Goal: Entertainment & Leisure: Browse casually

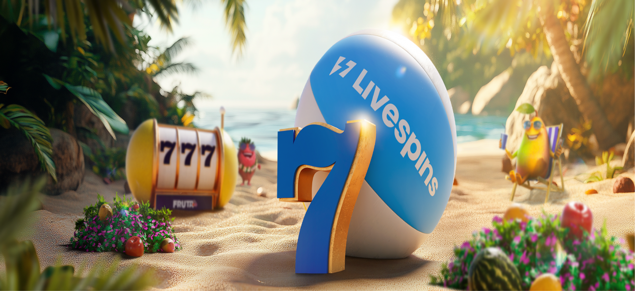
click at [30, 40] on span "Talletus" at bounding box center [19, 35] width 22 height 7
drag, startPoint x: 152, startPoint y: 100, endPoint x: 111, endPoint y: 102, distance: 40.9
click at [111, 152] on div "50 € 150 € 250 € *** € TALLETA JA PELAA 200 kierrätysvapaata ilmaiskierrosta en…" at bounding box center [318, 207] width 629 height 111
type input "***"
click at [68, 254] on span "TALLETA JA PELAA" at bounding box center [38, 257] width 60 height 7
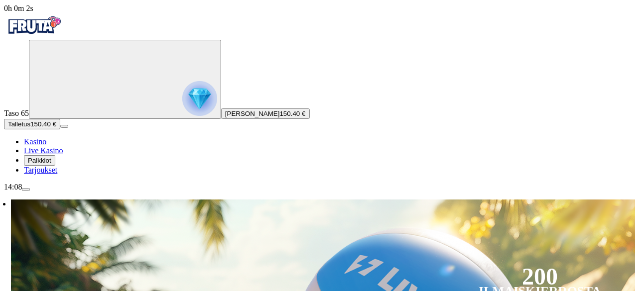
scroll to position [149, 0]
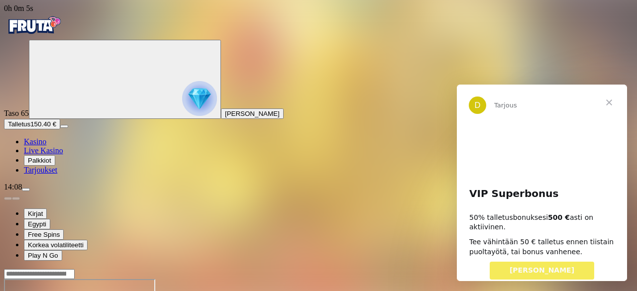
click at [612, 104] on span "Sulje" at bounding box center [609, 103] width 36 height 36
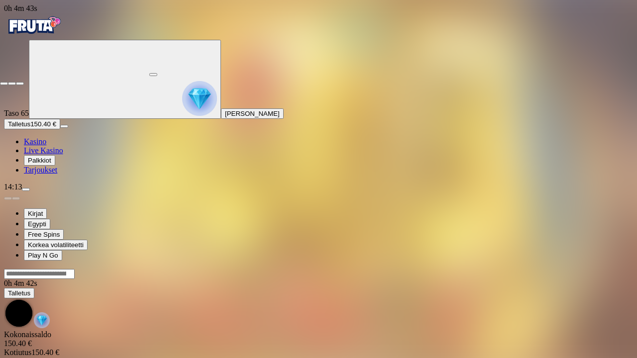
click at [633, 77] on div at bounding box center [318, 81] width 637 height 9
click at [631, 77] on div at bounding box center [318, 81] width 637 height 9
click at [20, 84] on span "fullscreen-exit icon" at bounding box center [20, 84] width 0 height 0
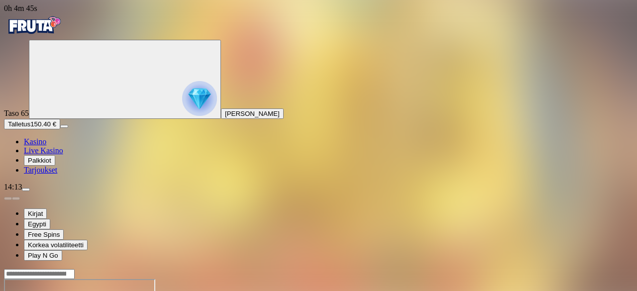
click at [30, 128] on span "Talletus" at bounding box center [19, 123] width 22 height 7
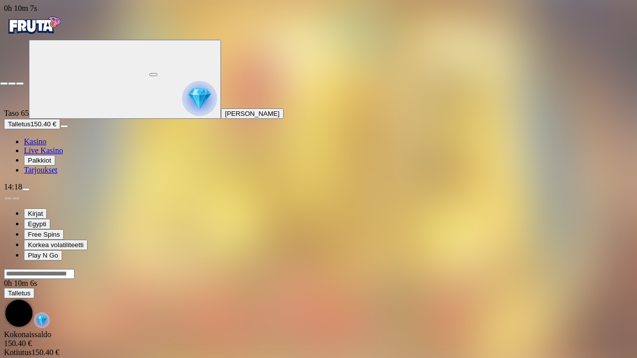
click at [20, 84] on span "fullscreen-exit icon" at bounding box center [20, 84] width 0 height 0
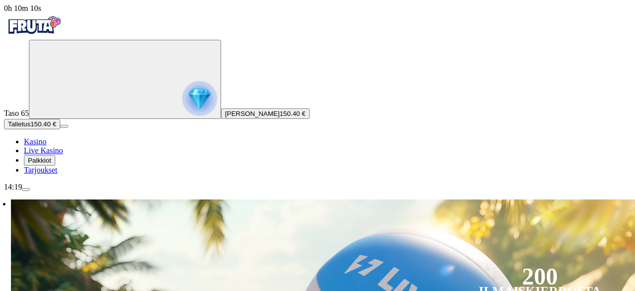
click at [30, 128] on span "Talletus" at bounding box center [19, 123] width 22 height 7
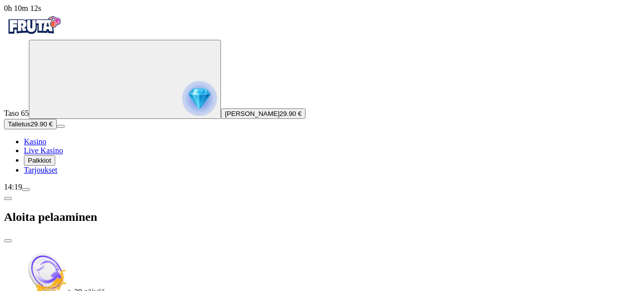
drag, startPoint x: 184, startPoint y: 225, endPoint x: 151, endPoint y: 232, distance: 33.6
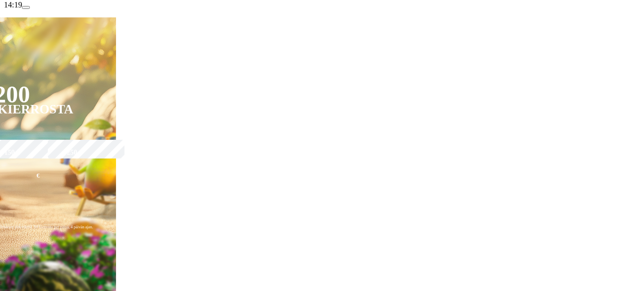
scroll to position [199, 0]
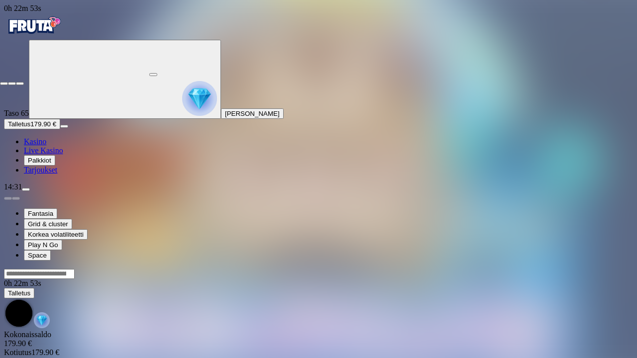
click at [20, 84] on span "fullscreen-exit icon" at bounding box center [20, 84] width 0 height 0
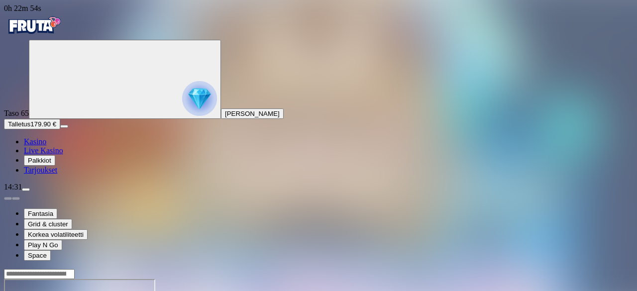
click at [60, 129] on button "Talletus 179.90 €" at bounding box center [32, 124] width 56 height 10
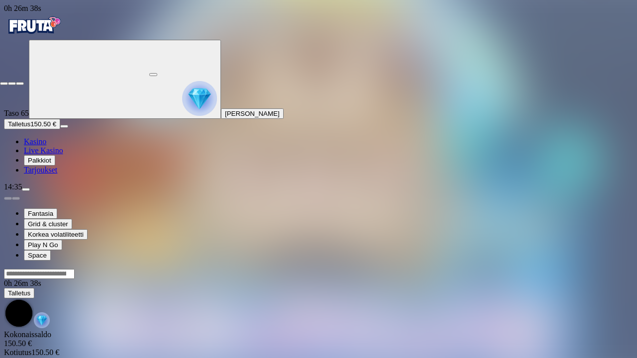
click at [4, 84] on span "close icon" at bounding box center [4, 84] width 0 height 0
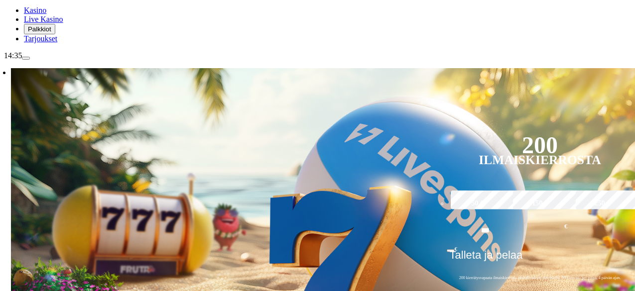
scroll to position [199, 0]
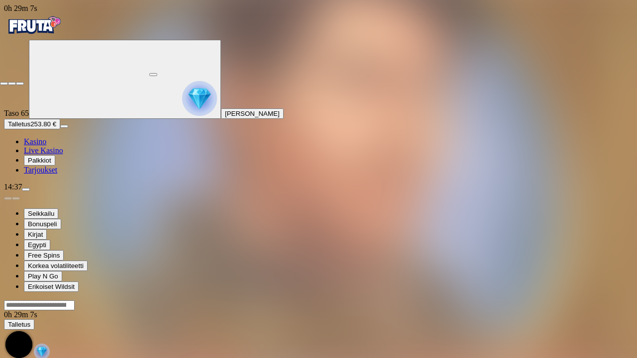
click at [4, 84] on span "close icon" at bounding box center [4, 84] width 0 height 0
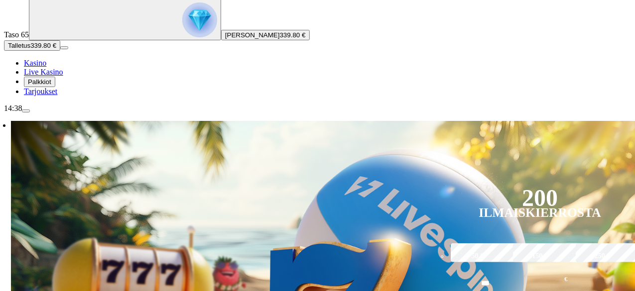
scroll to position [149, 0]
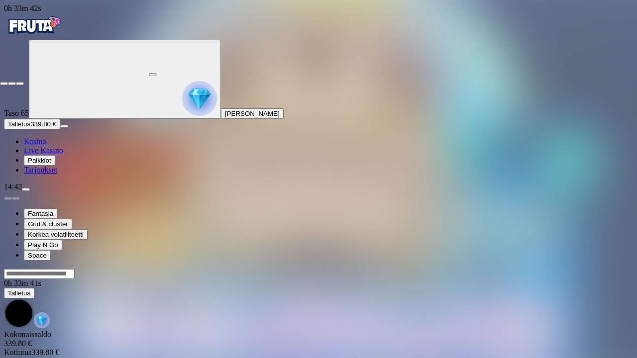
click at [4, 84] on span "close icon" at bounding box center [4, 84] width 0 height 0
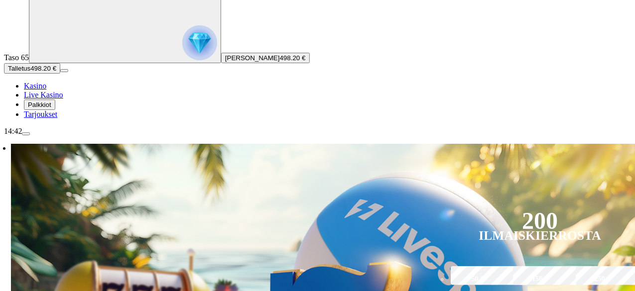
scroll to position [149, 0]
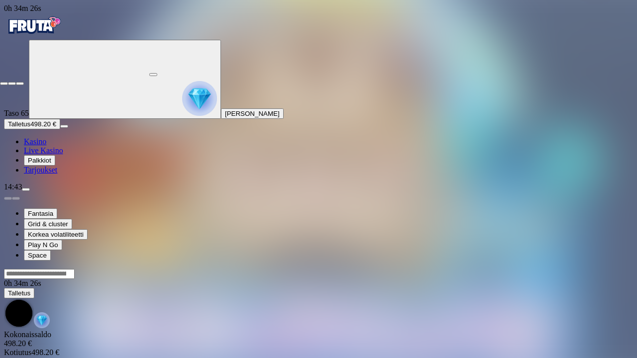
click at [4, 84] on span "close icon" at bounding box center [4, 84] width 0 height 0
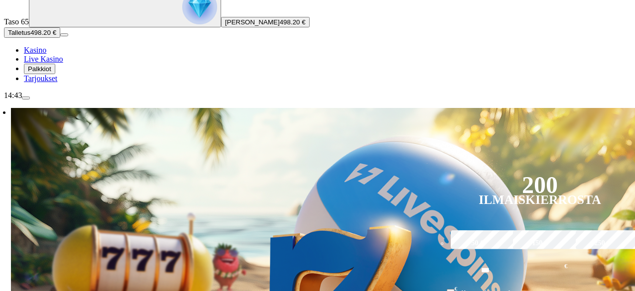
scroll to position [199, 0]
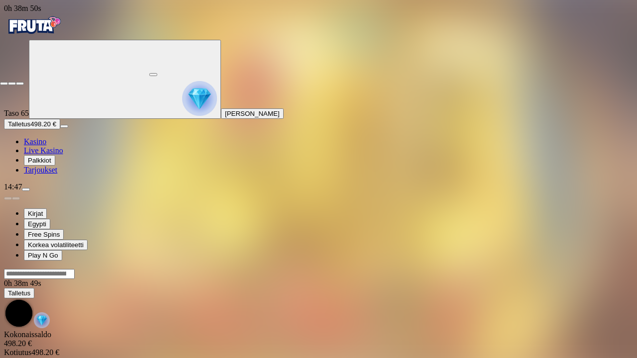
click at [4, 84] on span "close icon" at bounding box center [4, 84] width 0 height 0
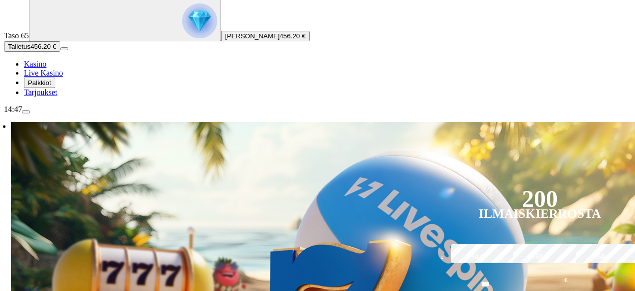
scroll to position [149, 0]
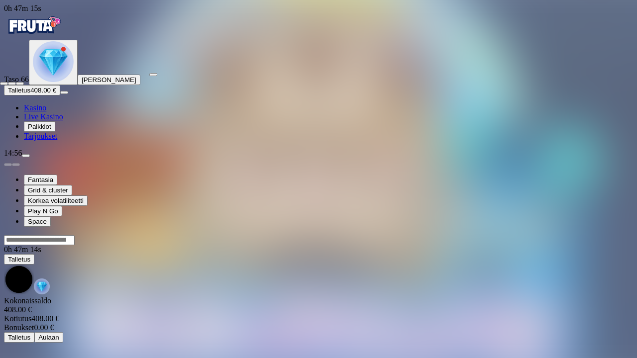
click at [4, 84] on span "close icon" at bounding box center [4, 84] width 0 height 0
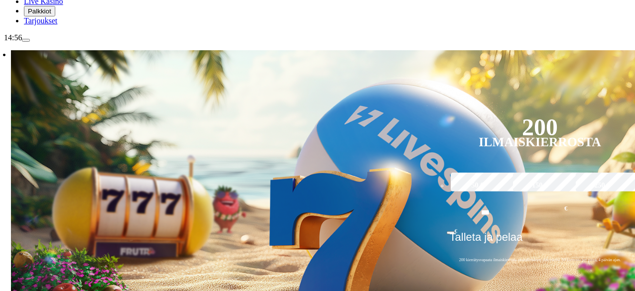
scroll to position [149, 0]
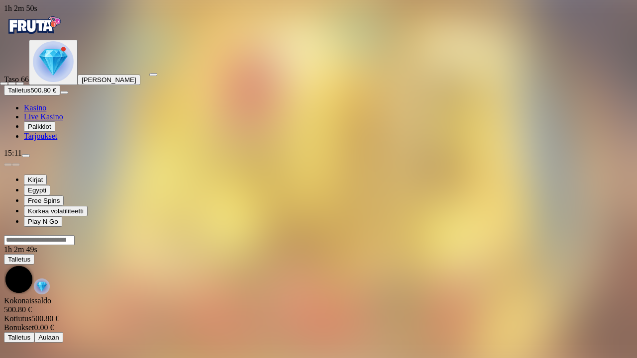
click at [24, 82] on button "button" at bounding box center [20, 83] width 8 height 3
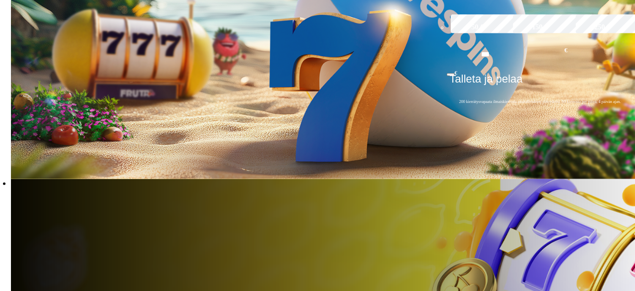
scroll to position [348, 0]
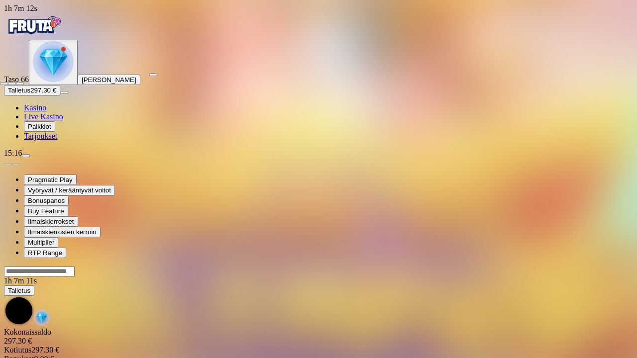
click at [4, 84] on span "close icon" at bounding box center [4, 84] width 0 height 0
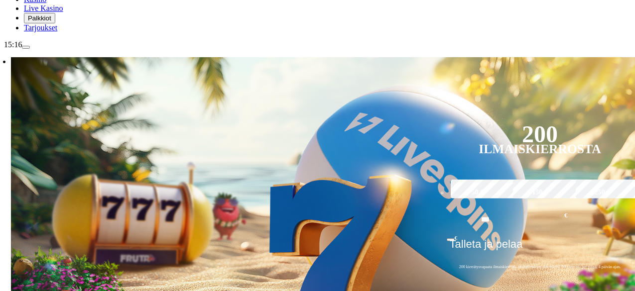
scroll to position [199, 0]
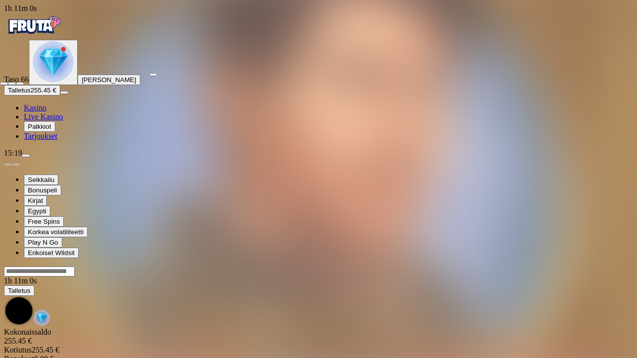
click at [20, 84] on span "fullscreen-exit icon" at bounding box center [20, 84] width 0 height 0
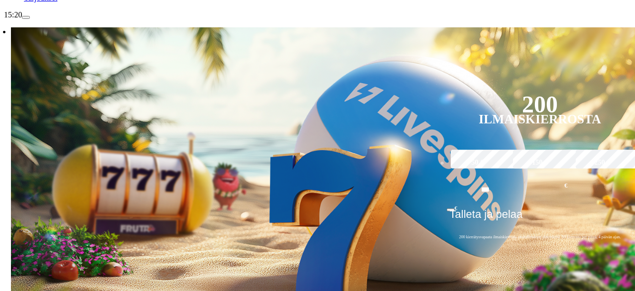
scroll to position [149, 0]
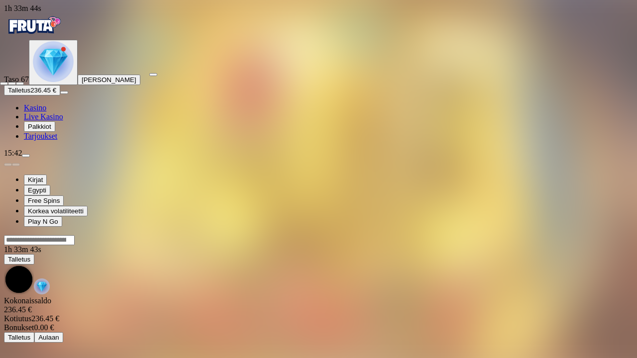
click at [24, 82] on button "button" at bounding box center [20, 83] width 8 height 3
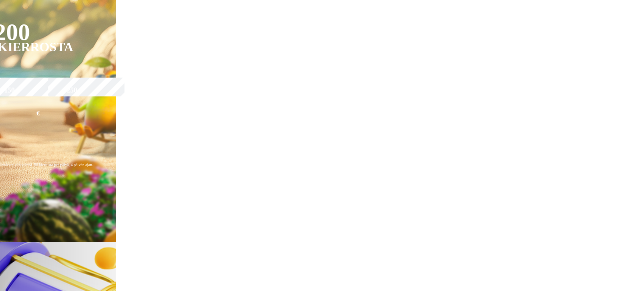
scroll to position [210, 0]
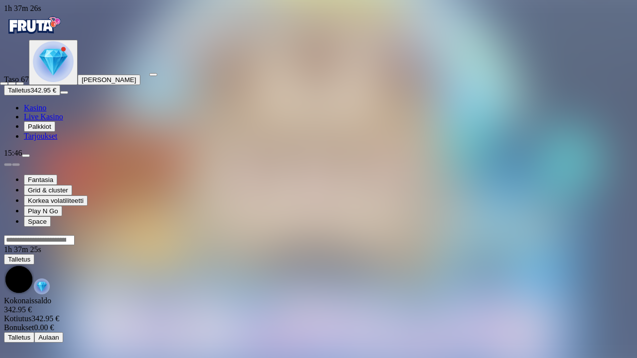
click at [4, 84] on span "close icon" at bounding box center [4, 84] width 0 height 0
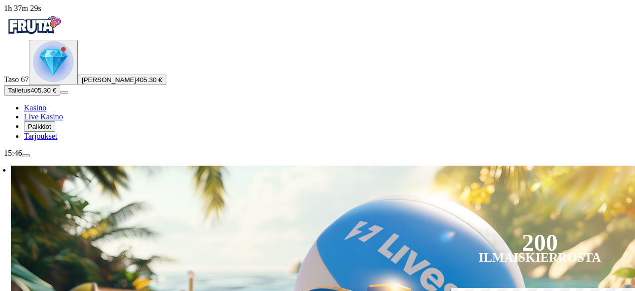
click at [30, 157] on button "menu" at bounding box center [26, 155] width 8 height 3
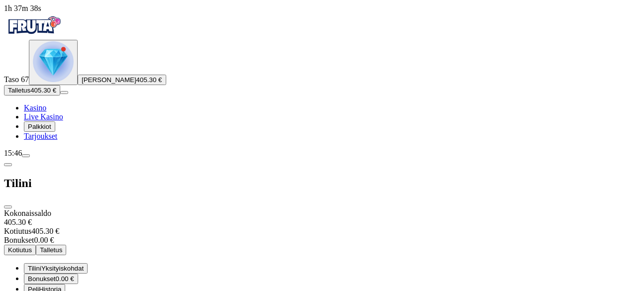
click at [32, 246] on span "Kotiutus" at bounding box center [20, 249] width 24 height 7
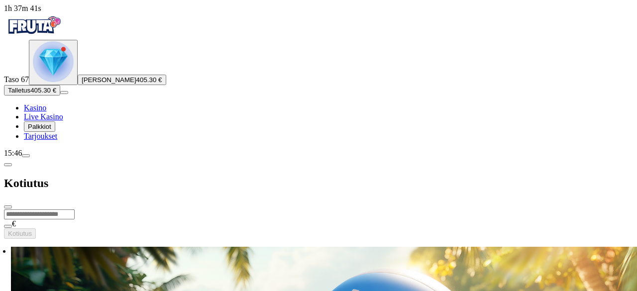
click at [75, 210] on input "number" at bounding box center [39, 215] width 71 height 10
type input "***"
click at [36, 228] on button "Kotiutus" at bounding box center [20, 233] width 32 height 10
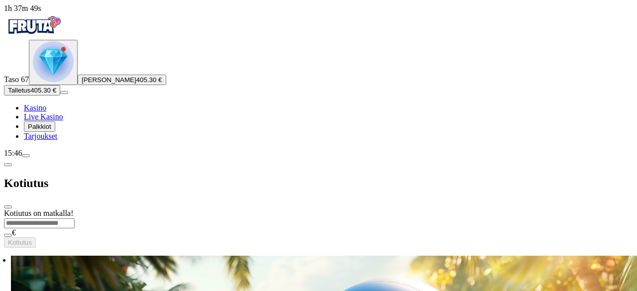
click at [8, 207] on span "close icon" at bounding box center [8, 207] width 0 height 0
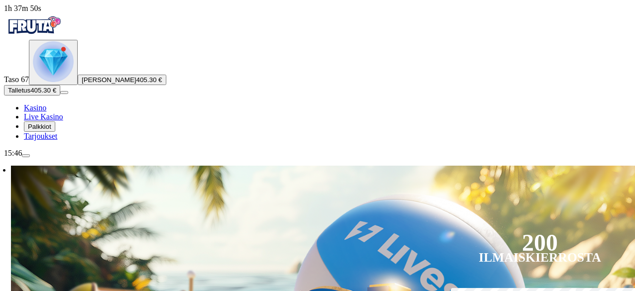
click at [30, 157] on button "menu" at bounding box center [26, 155] width 8 height 3
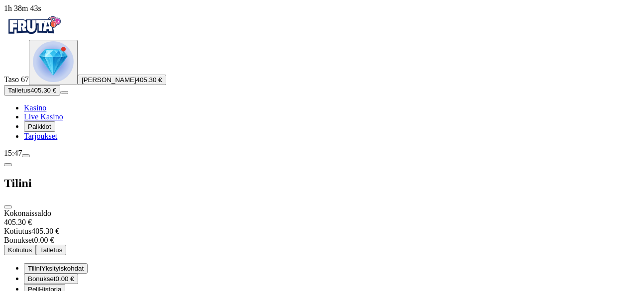
click at [8, 207] on span "close icon" at bounding box center [8, 207] width 0 height 0
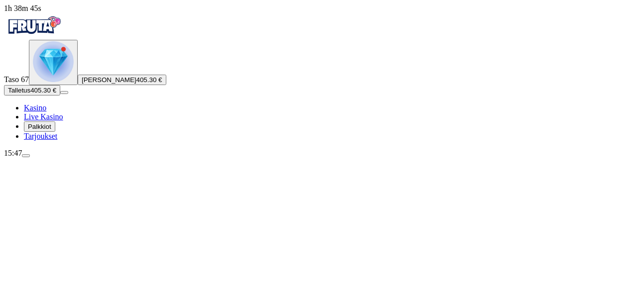
click at [57, 82] on img "Primary" at bounding box center [53, 61] width 41 height 41
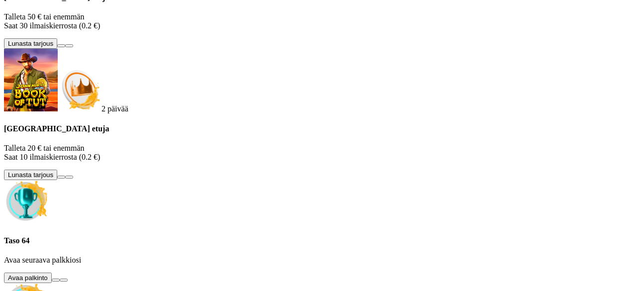
scroll to position [325, 0]
click at [60, 279] on button at bounding box center [56, 280] width 8 height 3
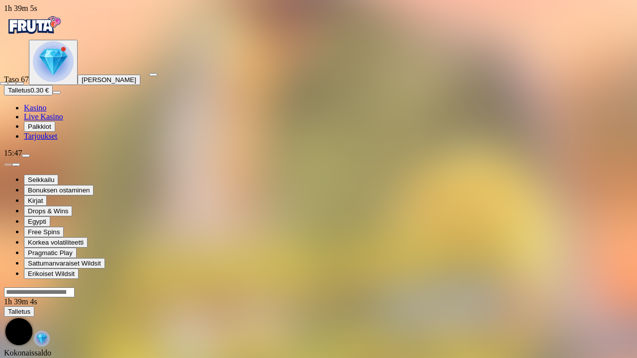
click at [4, 84] on span "close icon" at bounding box center [4, 84] width 0 height 0
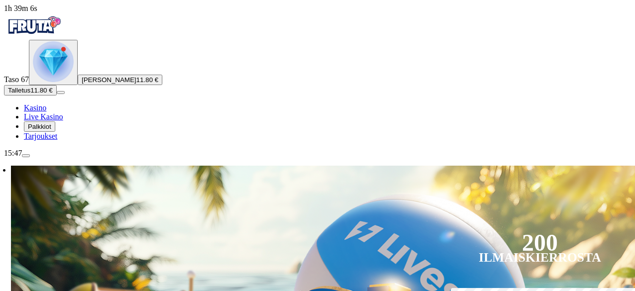
click at [68, 82] on img "Primary" at bounding box center [53, 61] width 41 height 41
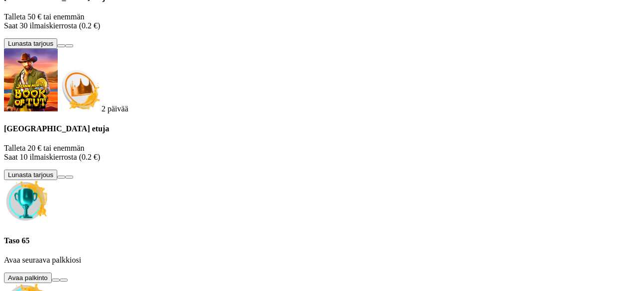
scroll to position [348, 0]
click at [60, 279] on button at bounding box center [56, 280] width 8 height 3
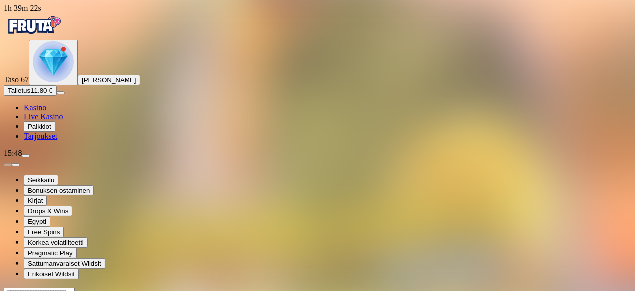
click at [61, 82] on img "Primary" at bounding box center [53, 61] width 41 height 41
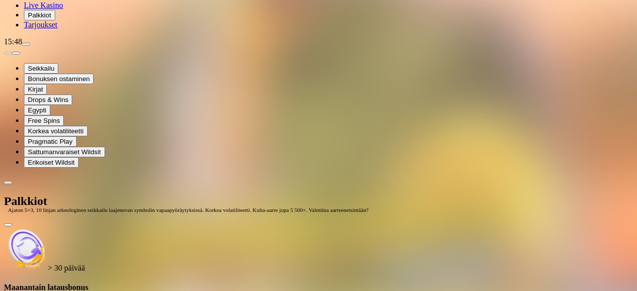
scroll to position [299, 0]
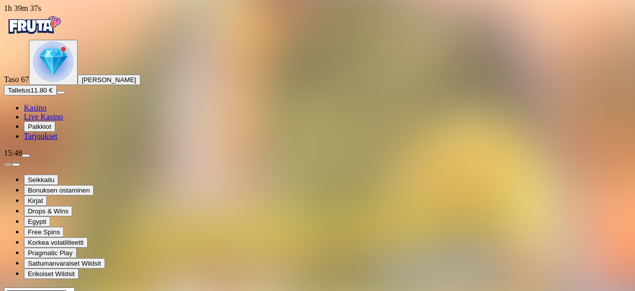
click at [49, 82] on img "Primary" at bounding box center [53, 61] width 41 height 41
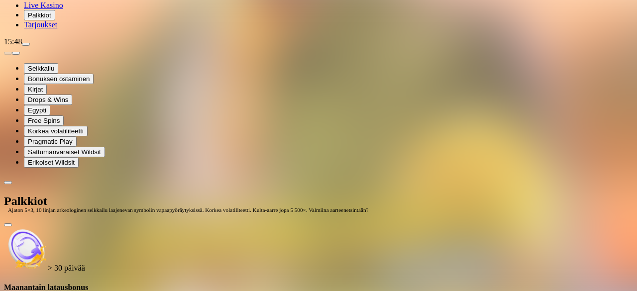
scroll to position [230, 0]
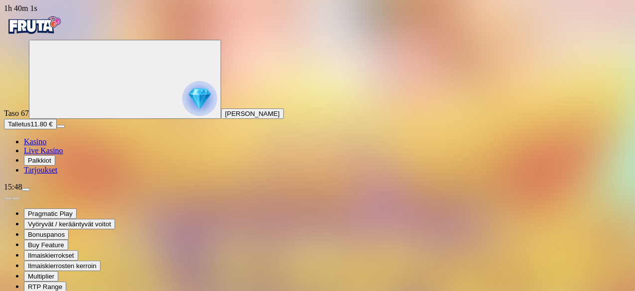
click at [182, 110] on img "Primary" at bounding box center [199, 98] width 35 height 35
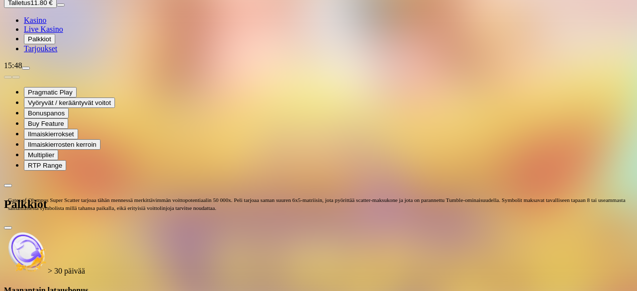
scroll to position [148, 0]
click at [8, 228] on span "close icon" at bounding box center [8, 228] width 0 height 0
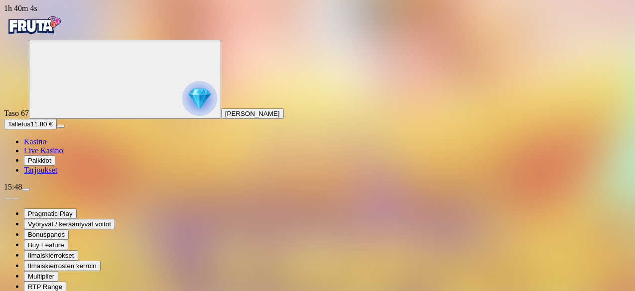
click at [46, 146] on span "Kasino" at bounding box center [35, 141] width 22 height 8
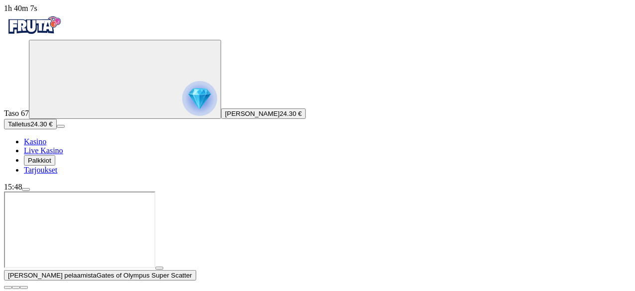
click at [8, 288] on span "close icon" at bounding box center [8, 288] width 0 height 0
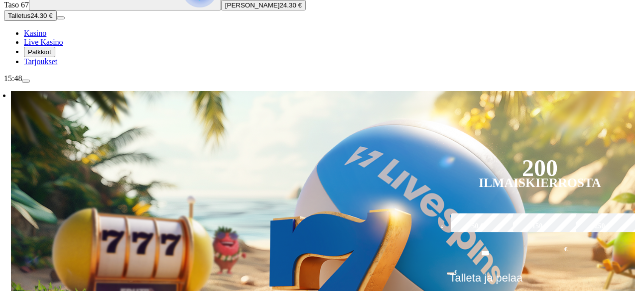
scroll to position [199, 0]
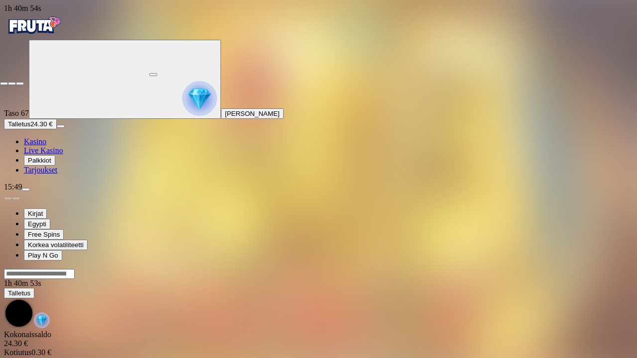
click at [20, 84] on span "fullscreen-exit icon" at bounding box center [20, 84] width 0 height 0
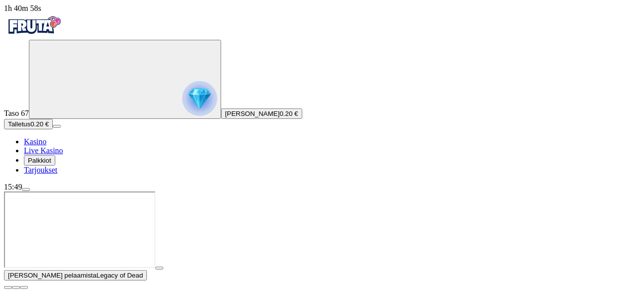
click at [8, 288] on span "close icon" at bounding box center [8, 288] width 0 height 0
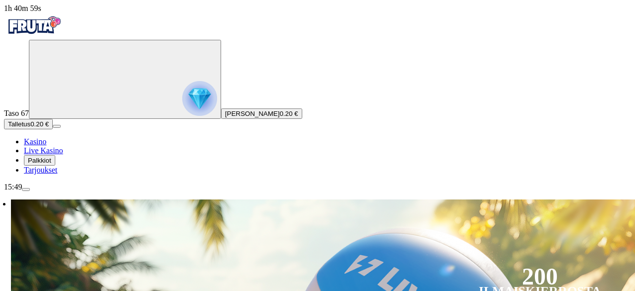
click at [26, 190] on span "menu icon" at bounding box center [26, 190] width 0 height 0
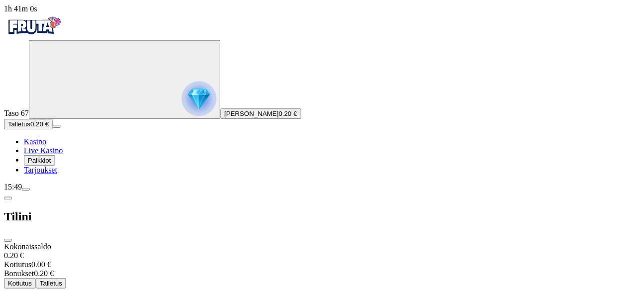
scroll to position [84, 0]
